Goal: Transaction & Acquisition: Download file/media

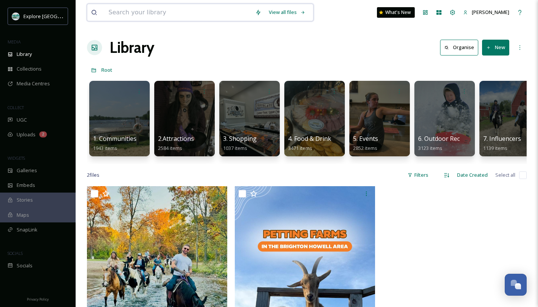
click at [193, 11] on input at bounding box center [178, 12] width 147 height 17
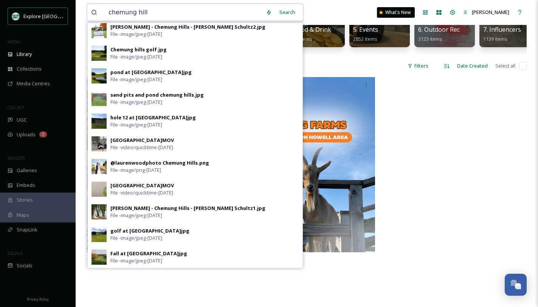
scroll to position [112, 0]
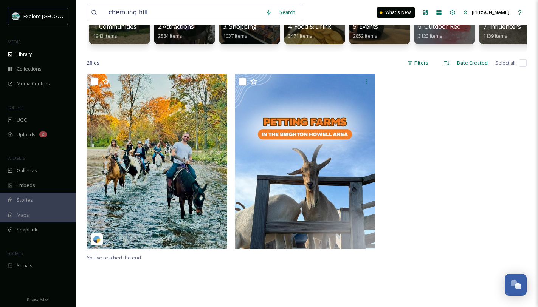
click at [505, 133] on div at bounding box center [454, 163] width 144 height 179
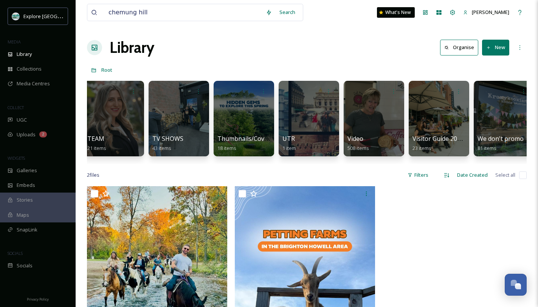
scroll to position [0, 1901]
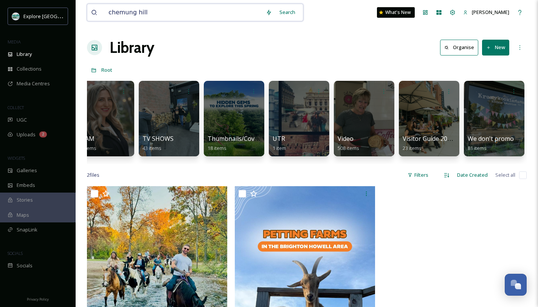
click at [185, 11] on input "chemung hill" at bounding box center [183, 12] width 157 height 17
drag, startPoint x: 181, startPoint y: 13, endPoint x: 79, endPoint y: 13, distance: 102.0
click at [79, 13] on div "chemung hill Search What's New [PERSON_NAME] Library Organise New Root Your Sel…" at bounding box center [307, 247] width 462 height 494
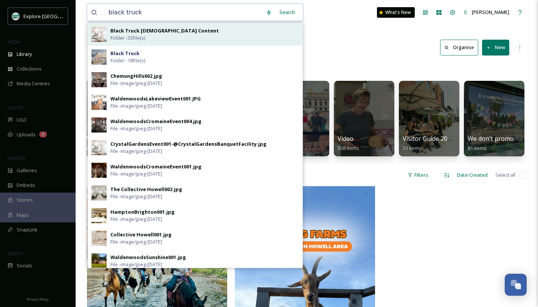
type input "black truck"
click at [148, 32] on strong "Black Truck [DEMOGRAPHIC_DATA] Content" at bounding box center [164, 30] width 108 height 7
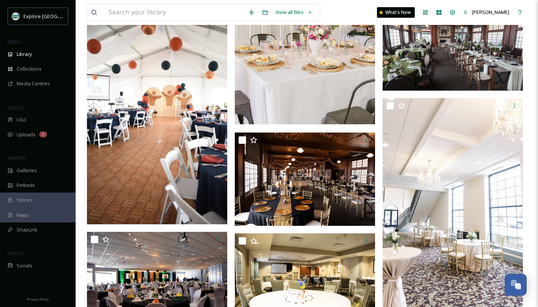
scroll to position [302, 0]
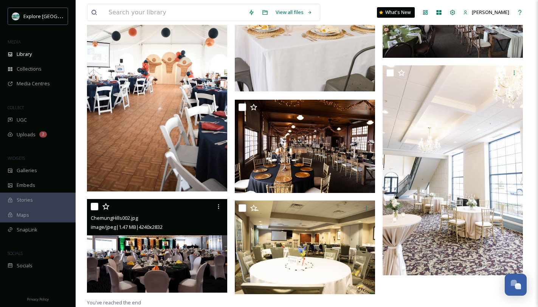
click at [158, 271] on img at bounding box center [157, 246] width 140 height 94
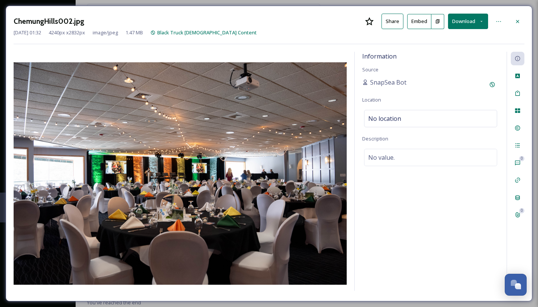
click at [472, 17] on button "Download" at bounding box center [468, 21] width 40 height 15
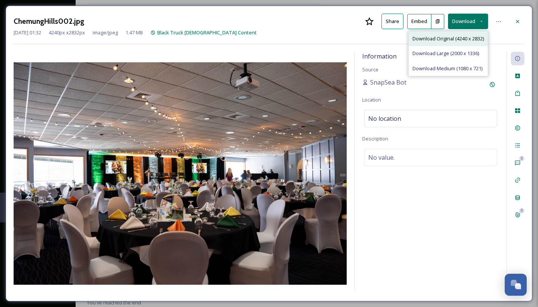
click at [441, 36] on span "Download Original (4240 x 2832)" at bounding box center [447, 38] width 71 height 7
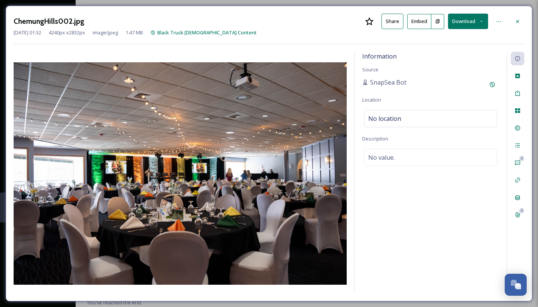
click at [182, 65] on img at bounding box center [180, 173] width 333 height 222
click at [514, 16] on div at bounding box center [518, 22] width 14 height 14
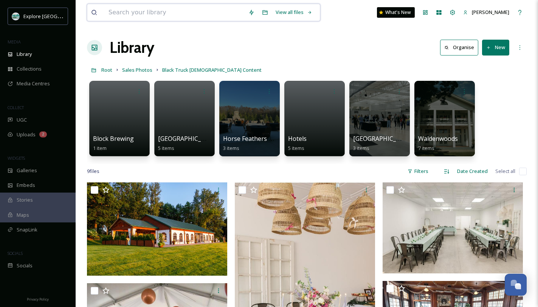
click at [161, 17] on input at bounding box center [175, 12] width 140 height 17
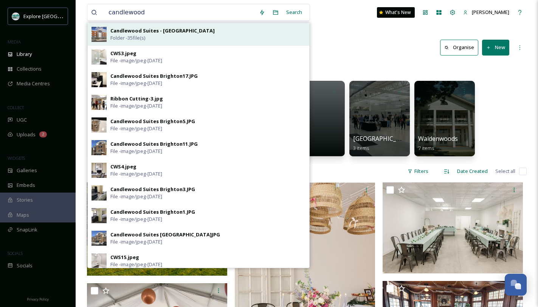
click at [173, 37] on div "Candlewood Suites - Brighton Folder - 35 file(s)" at bounding box center [207, 34] width 195 height 14
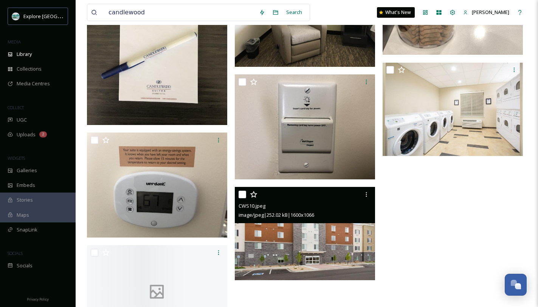
scroll to position [1177, 0]
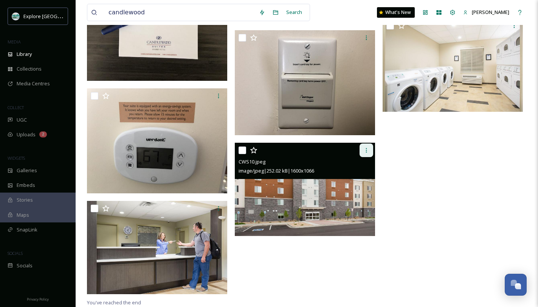
click at [365, 153] on div at bounding box center [366, 151] width 14 height 14
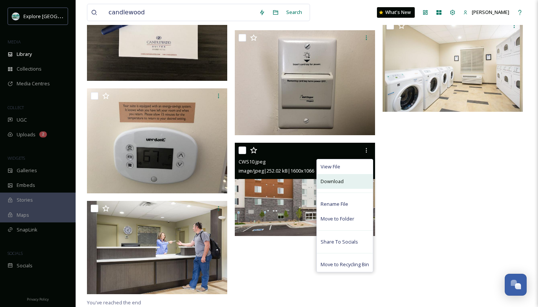
click at [351, 181] on div "Download" at bounding box center [345, 181] width 56 height 15
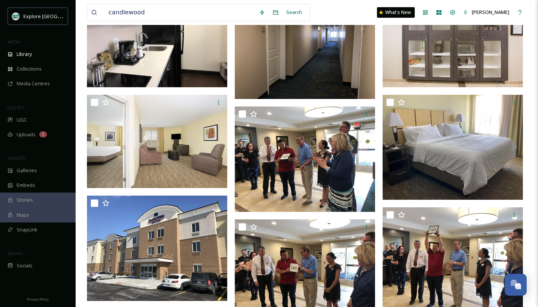
scroll to position [351, 0]
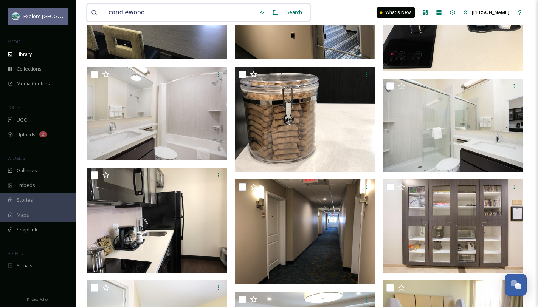
drag, startPoint x: 172, startPoint y: 11, endPoint x: 64, endPoint y: 10, distance: 108.5
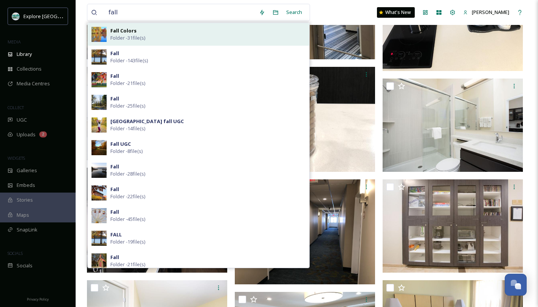
click at [163, 37] on div "Fall Colors Folder - 31 file(s)" at bounding box center [207, 34] width 195 height 14
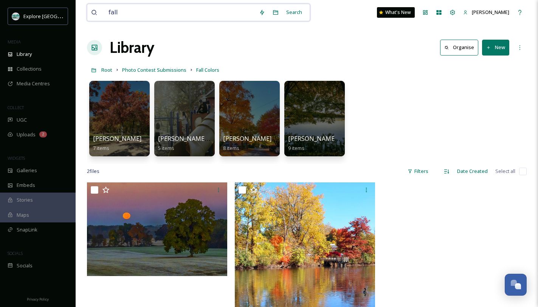
click at [138, 15] on input "fall" at bounding box center [180, 12] width 150 height 17
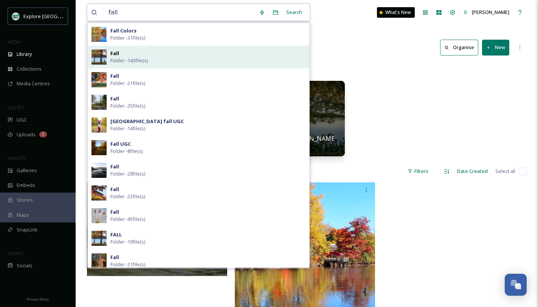
type input "fall"
click at [158, 52] on div "Fall Folder - 143 file(s)" at bounding box center [207, 57] width 195 height 14
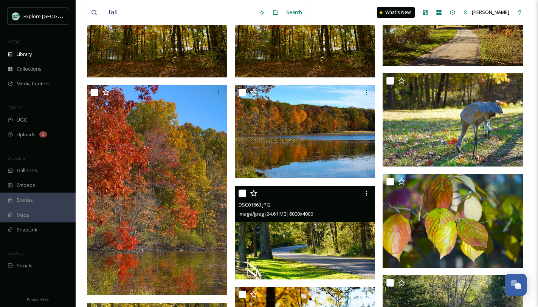
scroll to position [714, 0]
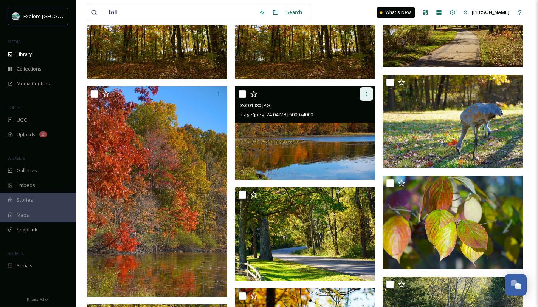
click at [367, 96] on icon at bounding box center [366, 94] width 6 height 6
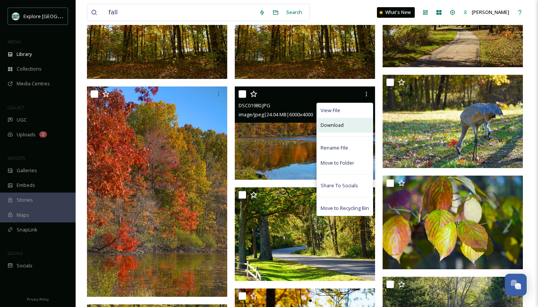
click at [344, 128] on div "Download" at bounding box center [345, 125] width 56 height 15
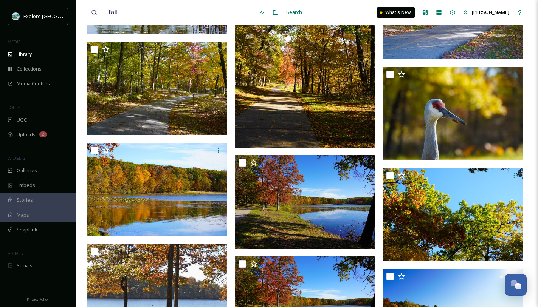
scroll to position [4325, 0]
